Goal: Task Accomplishment & Management: Use online tool/utility

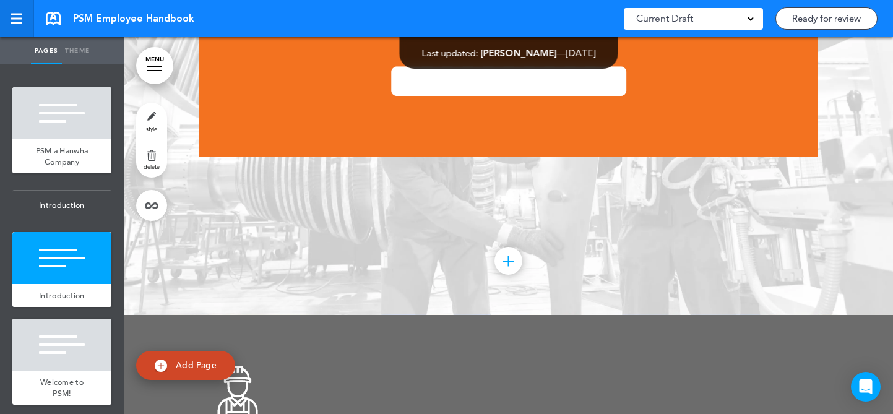
click at [20, 9] on link at bounding box center [17, 18] width 34 height 37
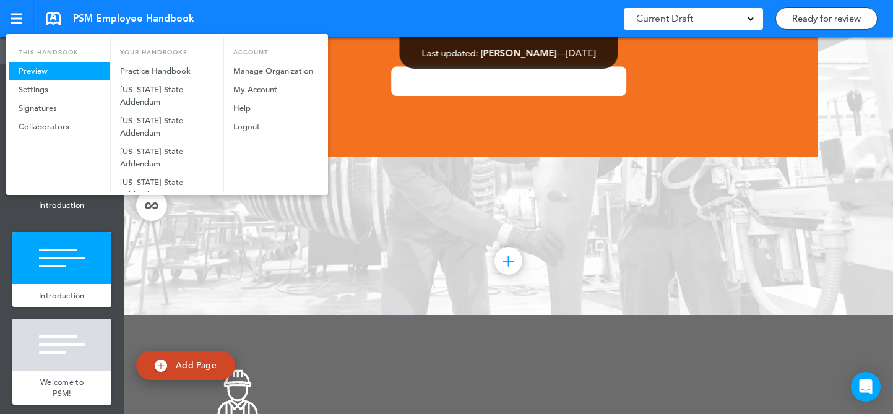
click at [27, 65] on link "Preview" at bounding box center [59, 71] width 101 height 19
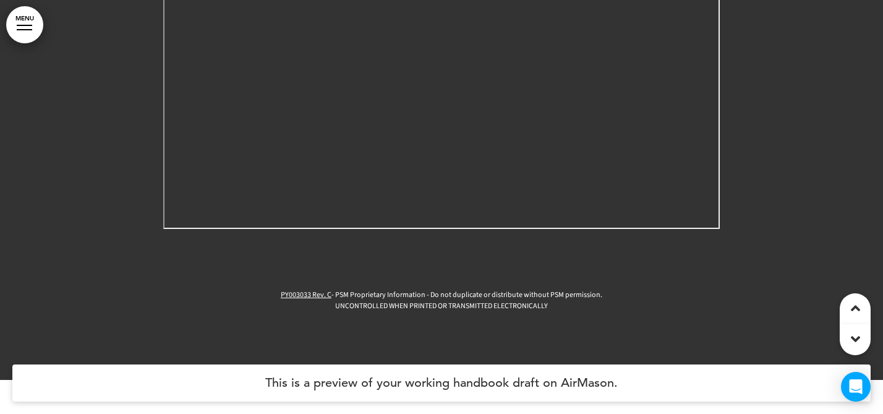
scroll to position [2308, 0]
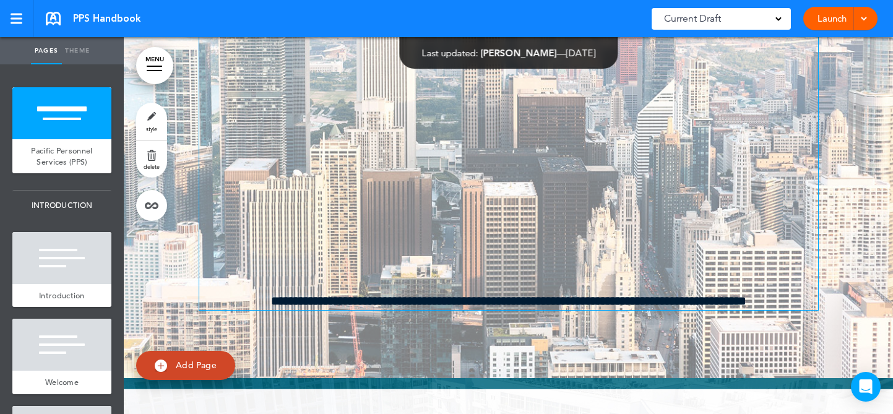
scroll to position [120, 0]
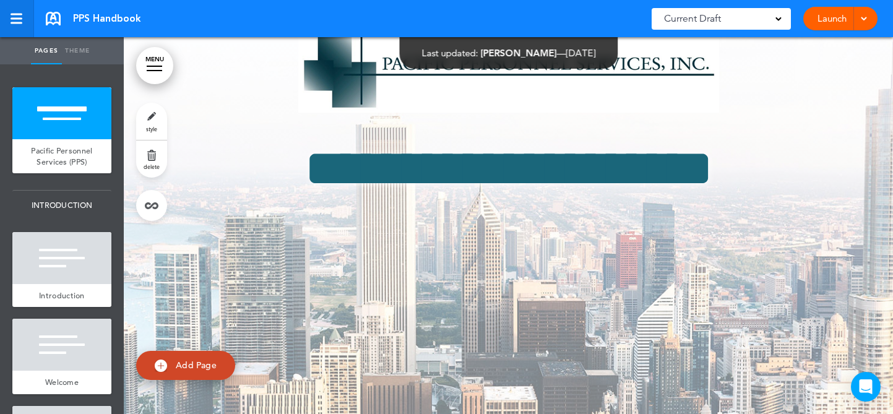
click at [21, 18] on div at bounding box center [17, 19] width 12 height 2
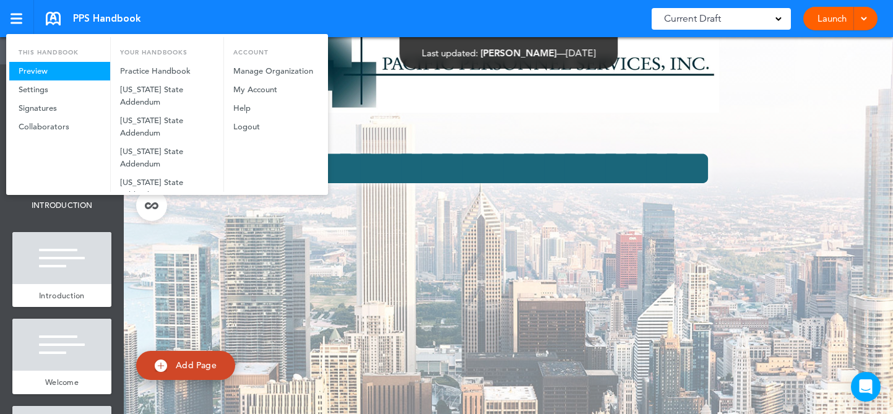
click at [46, 65] on link "Preview" at bounding box center [59, 71] width 101 height 19
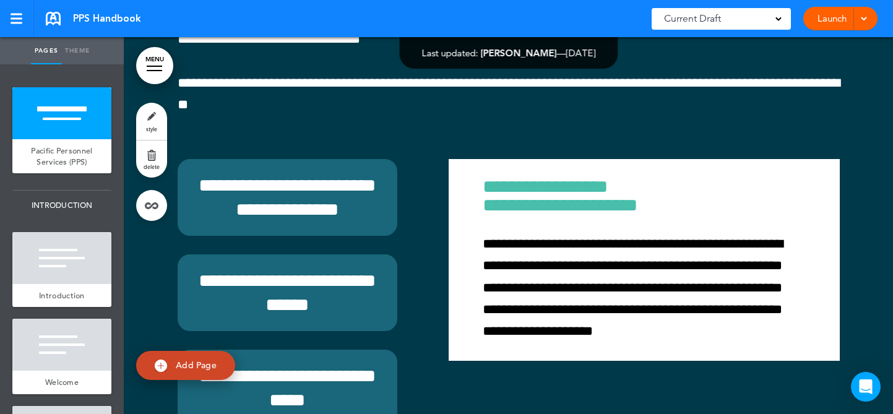
scroll to position [63424, 0]
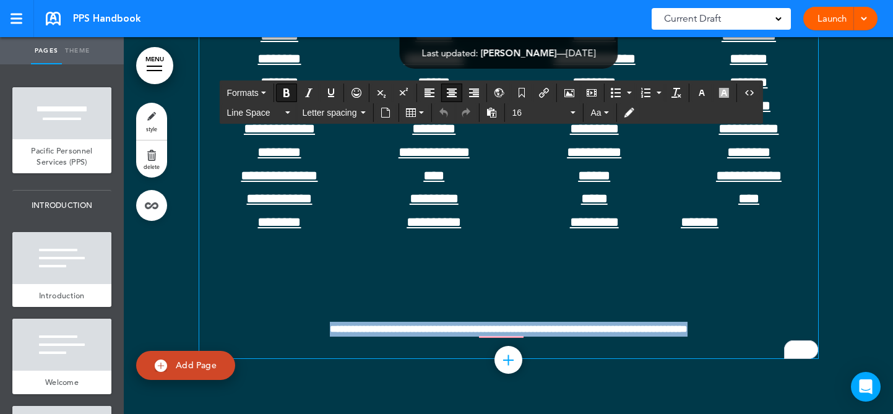
drag, startPoint x: 721, startPoint y: 327, endPoint x: 293, endPoint y: 322, distance: 428.8
click at [293, 322] on span "**********" at bounding box center [508, 329] width 619 height 15
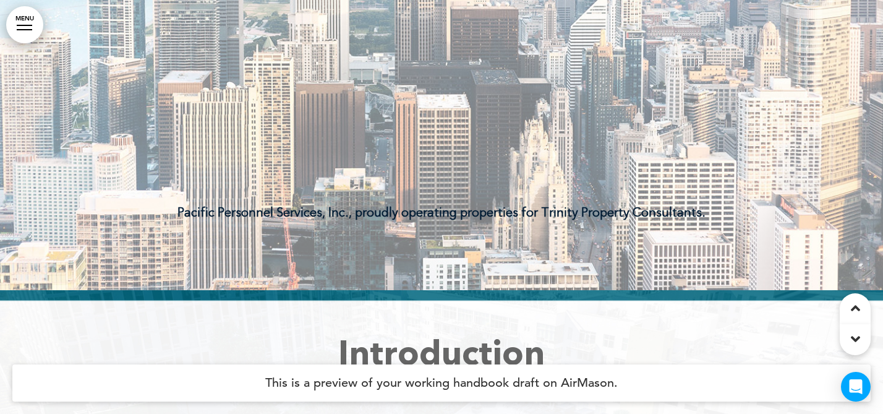
scroll to position [374, 0]
drag, startPoint x: 502, startPoint y: 217, endPoint x: 418, endPoint y: 222, distance: 84.3
click at [431, 213] on span "Pacific Personnel Services, Inc., proudly operating properties for Trinity Prop…" at bounding box center [441, 213] width 619 height 19
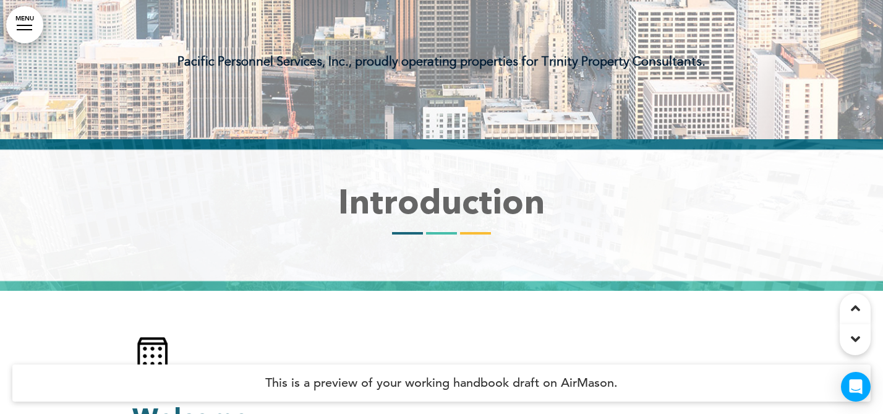
scroll to position [343, 0]
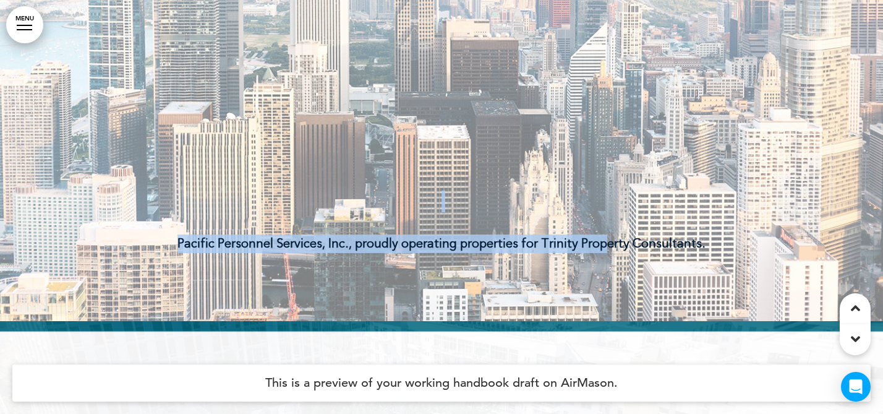
drag, startPoint x: 352, startPoint y: 196, endPoint x: 605, endPoint y: 239, distance: 256.7
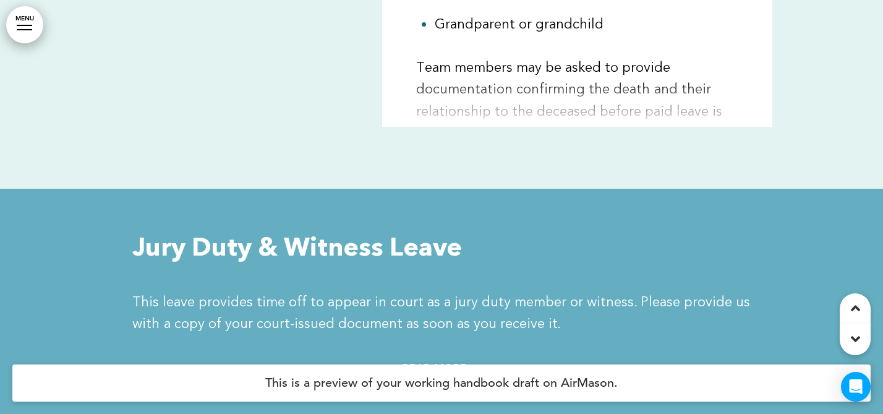
scroll to position [45124, 0]
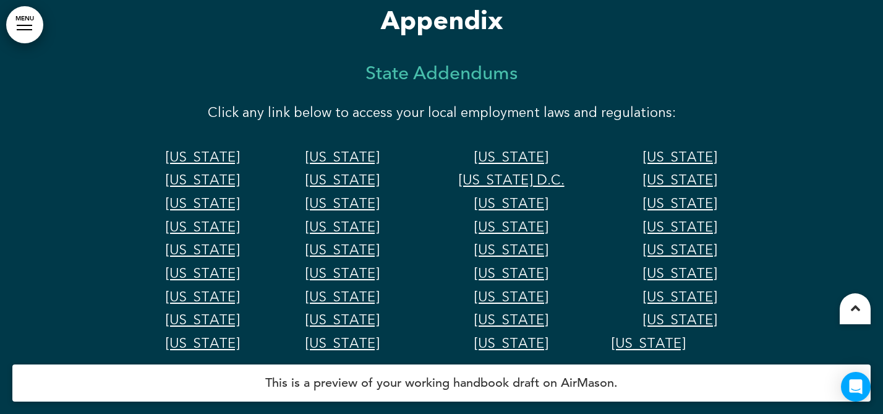
drag, startPoint x: 677, startPoint y: 337, endPoint x: 221, endPoint y: 350, distance: 456.7
click at [221, 350] on div "Alabama Arizona Arkansas California Colorado Connecticut Washington D.C. Florid…" at bounding box center [441, 312] width 619 height 335
